Goal: Transaction & Acquisition: Purchase product/service

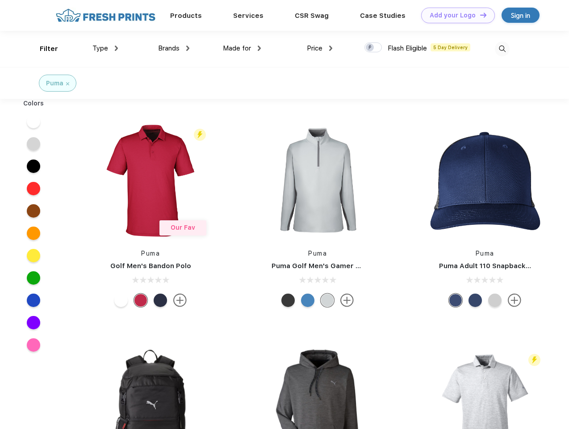
click at [455, 15] on link "Add your Logo Design Tool" at bounding box center [458, 16] width 74 height 16
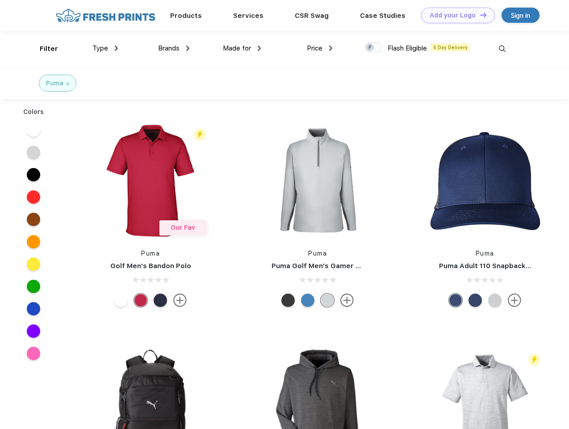
click at [0, 0] on div "Design Tool" at bounding box center [0, 0] width 0 height 0
click at [479, 15] on link "Add your Logo Design Tool" at bounding box center [458, 16] width 74 height 16
click at [43, 49] on div "Filter" at bounding box center [49, 49] width 18 height 10
click at [105, 48] on span "Type" at bounding box center [100, 48] width 16 height 8
click at [174, 48] on span "Brands" at bounding box center [168, 48] width 21 height 8
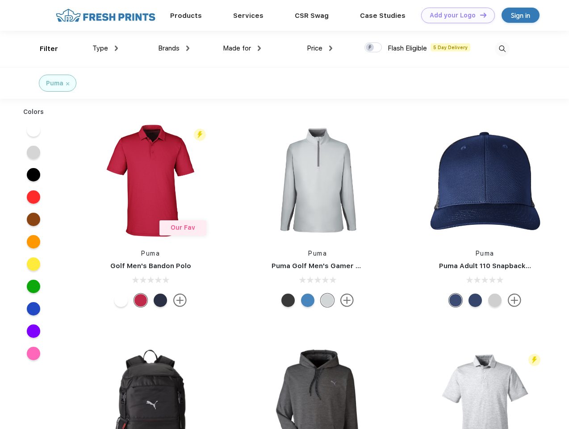
click at [242, 48] on span "Made for" at bounding box center [237, 48] width 28 height 8
click at [320, 48] on span "Price" at bounding box center [315, 48] width 16 height 8
click at [373, 48] on div at bounding box center [373, 47] width 17 height 10
click at [370, 48] on input "checkbox" at bounding box center [368, 45] width 6 height 6
click at [502, 49] on img at bounding box center [502, 49] width 15 height 15
